Goal: Complete application form

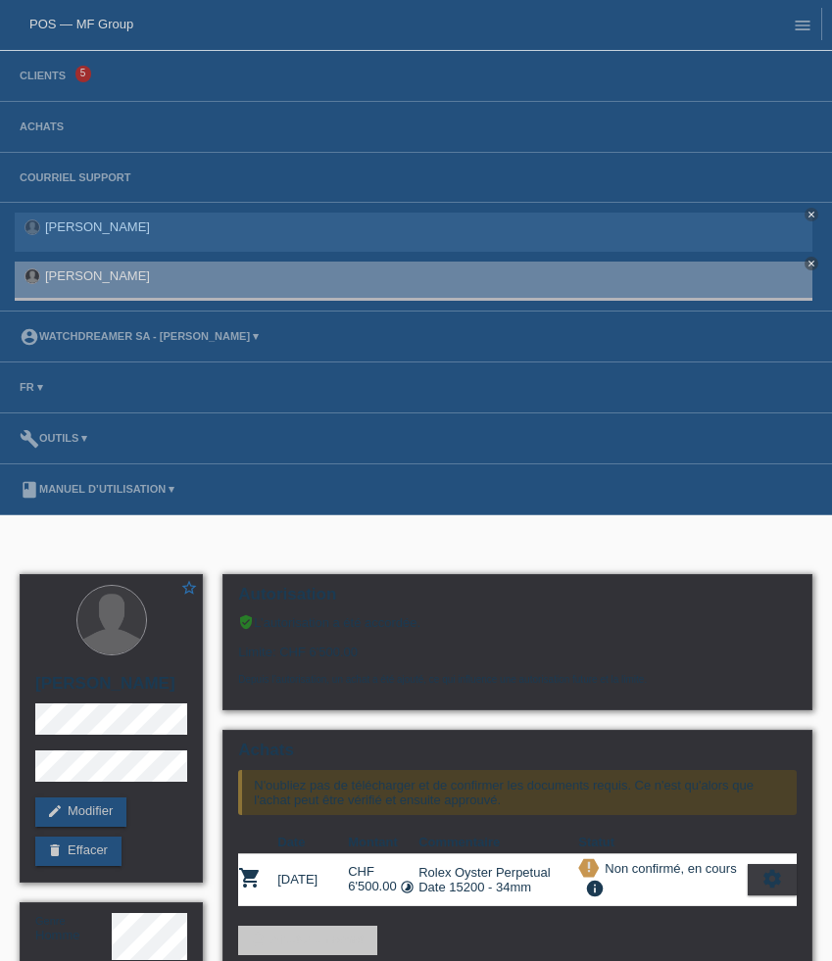
click at [58, 85] on li "Clients 5" at bounding box center [416, 76] width 832 height 51
click at [50, 76] on link "Clients" at bounding box center [43, 76] width 66 height 12
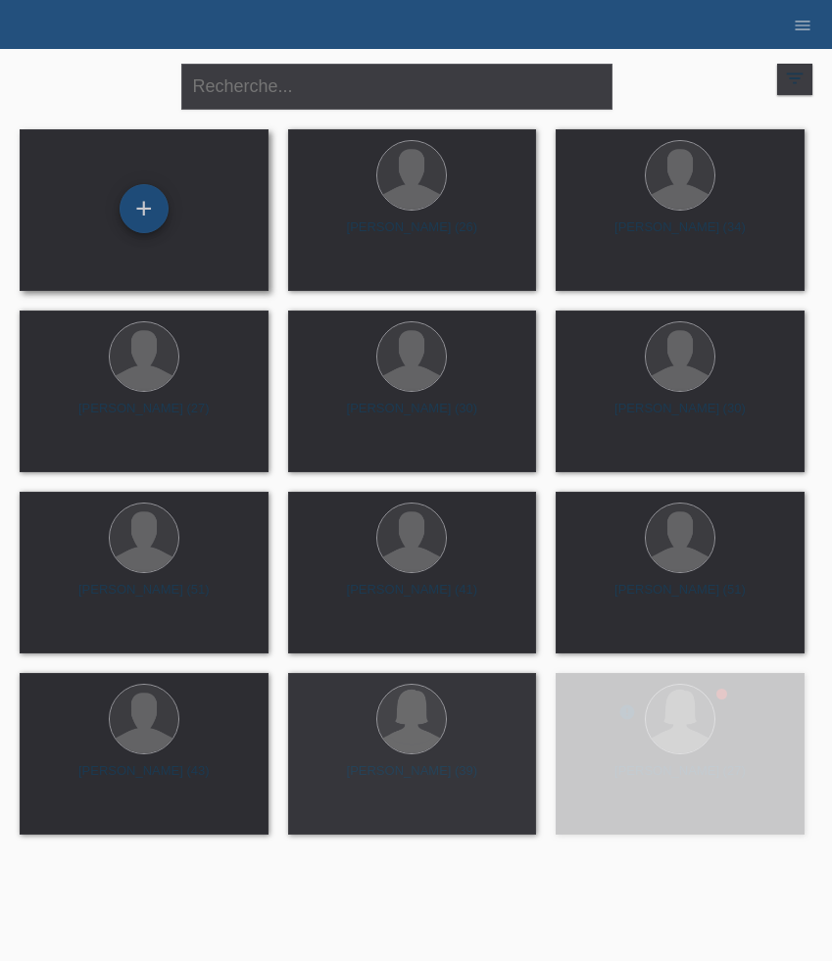
click at [151, 210] on div "+" at bounding box center [143, 208] width 49 height 49
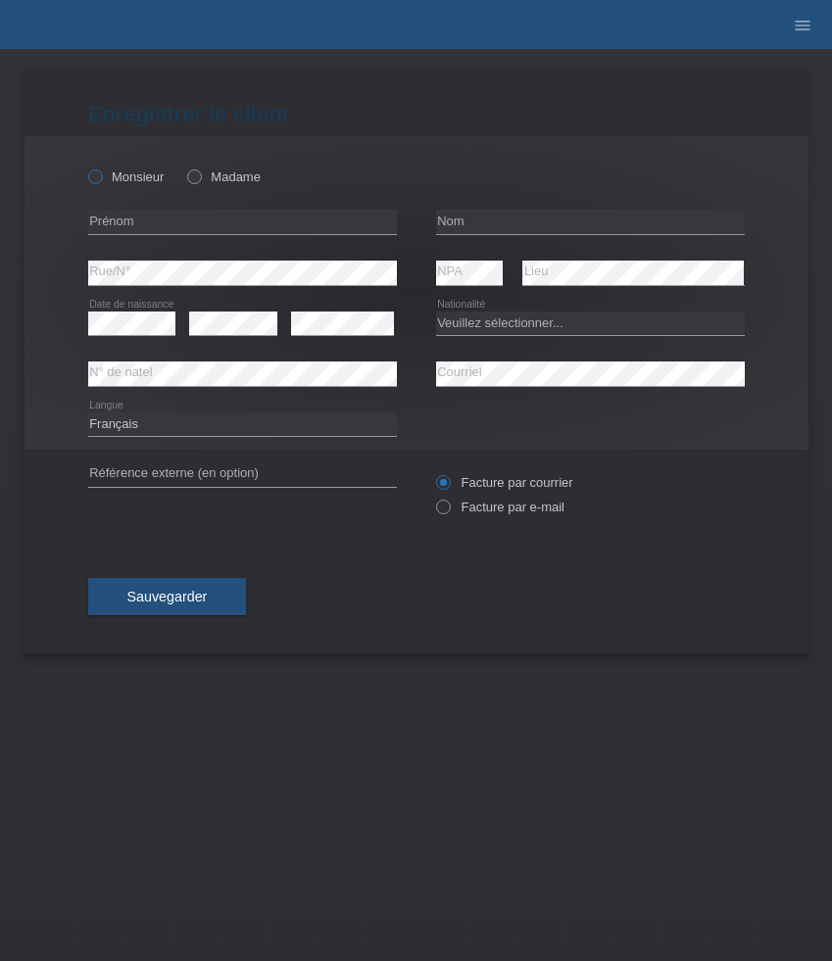
click at [143, 172] on label "Monsieur" at bounding box center [126, 176] width 76 height 15
click at [101, 172] on input "Monsieur" at bounding box center [94, 175] width 13 height 13
radio input "true"
click at [143, 219] on input "text" at bounding box center [242, 222] width 309 height 24
paste input "[PERSON_NAME]"
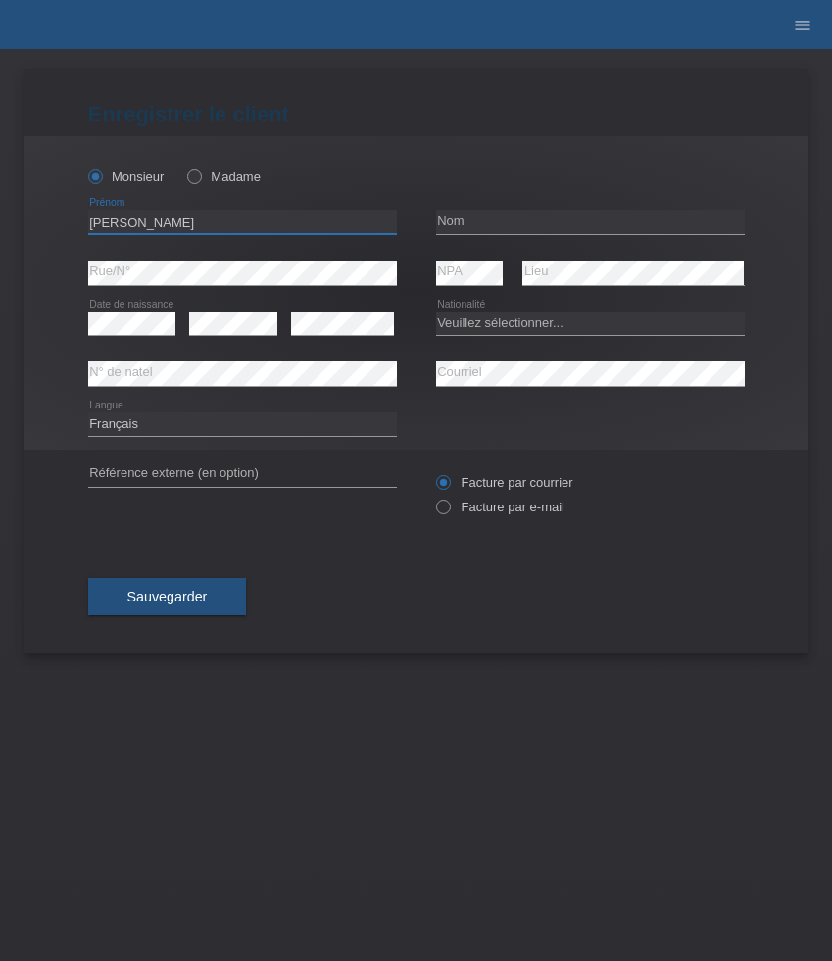
type input "[PERSON_NAME]"
click at [503, 222] on input "text" at bounding box center [590, 222] width 309 height 24
paste input "[PERSON_NAME]"
paste input "romanshornerstrasse 216"
type input "[PERSON_NAME]"
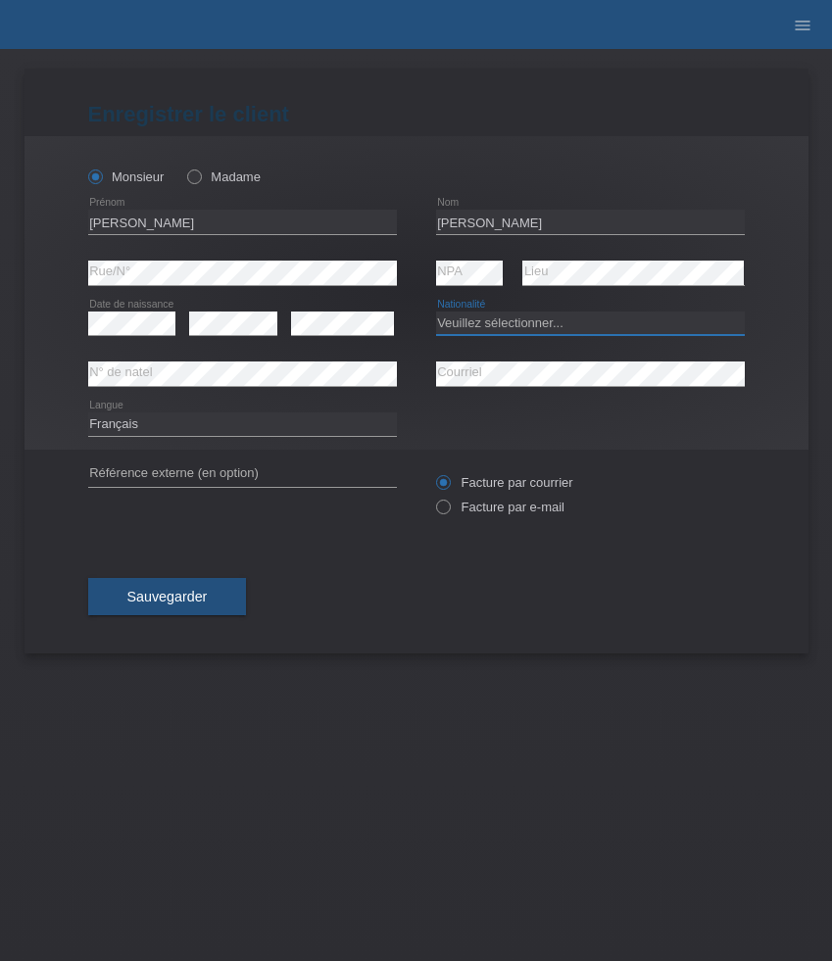
click at [534, 324] on select "Veuillez sélectionner... Suisse Allemagne Autriche Liechtenstein ------------ A…" at bounding box center [590, 323] width 309 height 24
select select "CH"
click at [436, 311] on select "Veuillez sélectionner... Suisse Allemagne Autriche Liechtenstein ------------ A…" at bounding box center [590, 323] width 309 height 24
click at [267, 428] on select "Deutsch Français Italiano English" at bounding box center [242, 424] width 309 height 24
select select "de"
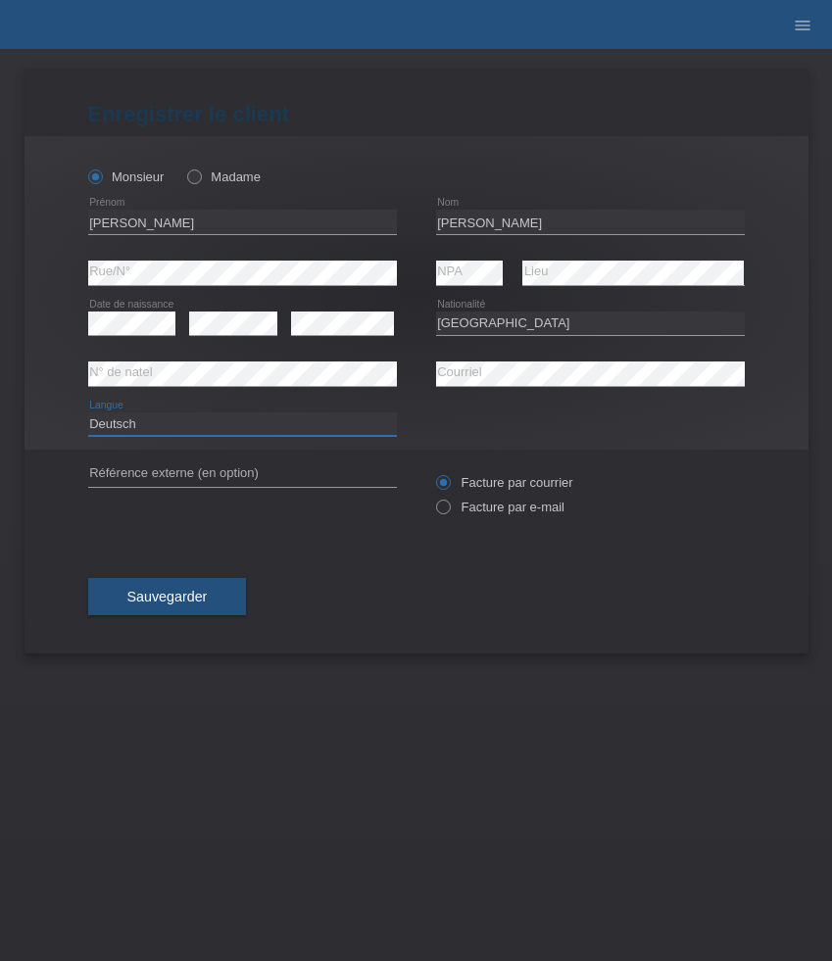
click at [88, 412] on select "Deutsch Français Italiano English" at bounding box center [242, 424] width 309 height 24
click at [495, 508] on label "Facture par e-mail" at bounding box center [500, 507] width 128 height 15
click at [449, 508] on input "Facture par e-mail" at bounding box center [442, 512] width 13 height 24
radio input "true"
click at [197, 601] on span "Sauvegarder" at bounding box center [167, 597] width 80 height 16
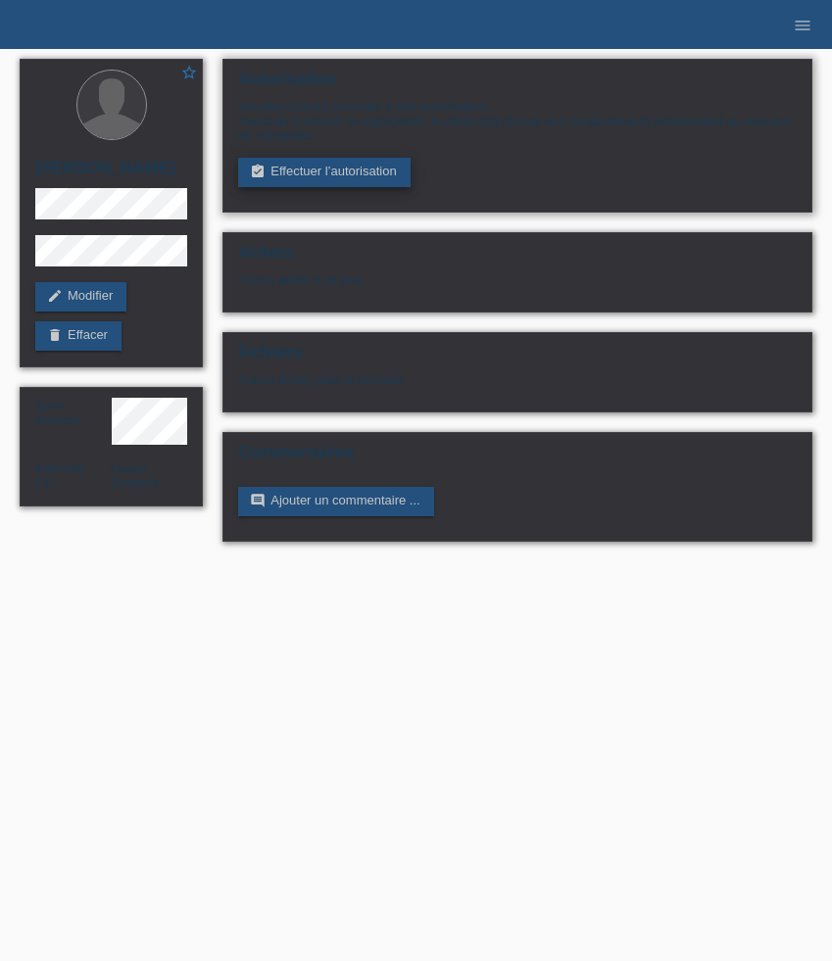
click at [372, 178] on link "assignment_turned_in Effectuer l’autorisation" at bounding box center [323, 172] width 171 height 29
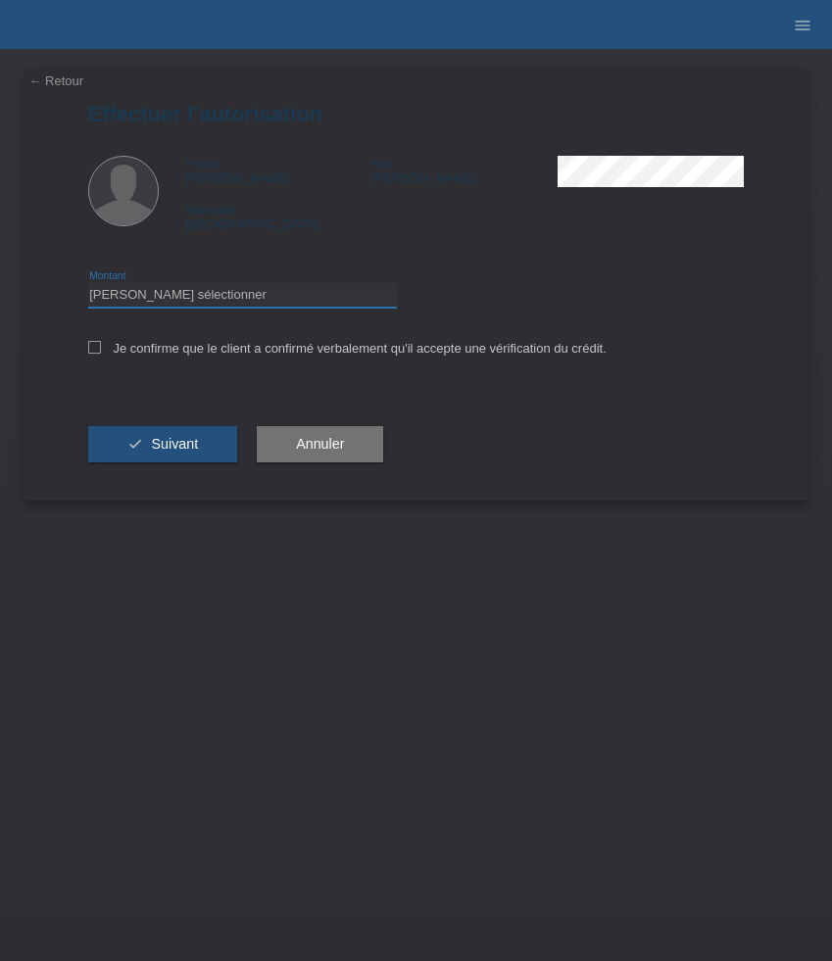
click at [310, 301] on select "Veuillez sélectionner CHF 1.00 - CHF 499.00 CHF 500.00 - CHF 1'999.00 CHF 2'000…" at bounding box center [242, 295] width 309 height 24
select select "3"
click at [88, 286] on select "Veuillez sélectionner CHF 1.00 - CHF 499.00 CHF 500.00 - CHF 1'999.00 CHF 2'000…" at bounding box center [242, 295] width 309 height 24
click at [288, 349] on label "Je confirme que le client a confirmé verbalement qu'il accepte une vérification…" at bounding box center [347, 348] width 518 height 15
click at [101, 349] on input "Je confirme que le client a confirmé verbalement qu'il accepte une vérification…" at bounding box center [94, 347] width 13 height 13
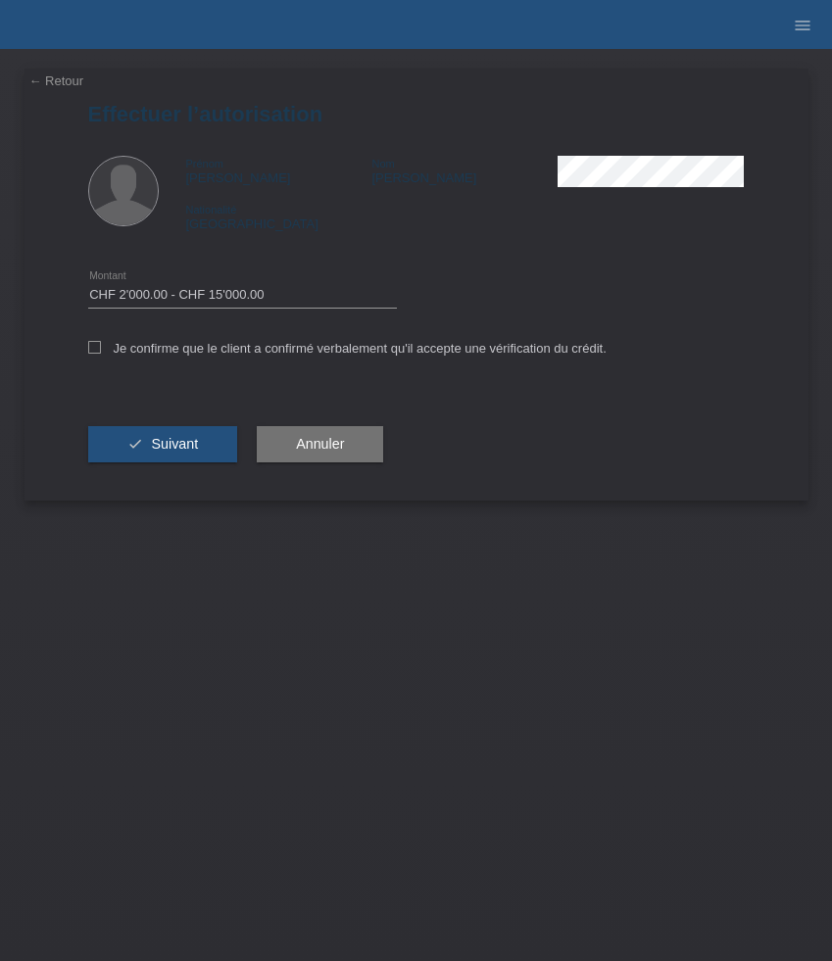
checkbox input "true"
click at [179, 445] on span "Suivant" at bounding box center [174, 444] width 47 height 16
